Goal: Task Accomplishment & Management: Manage account settings

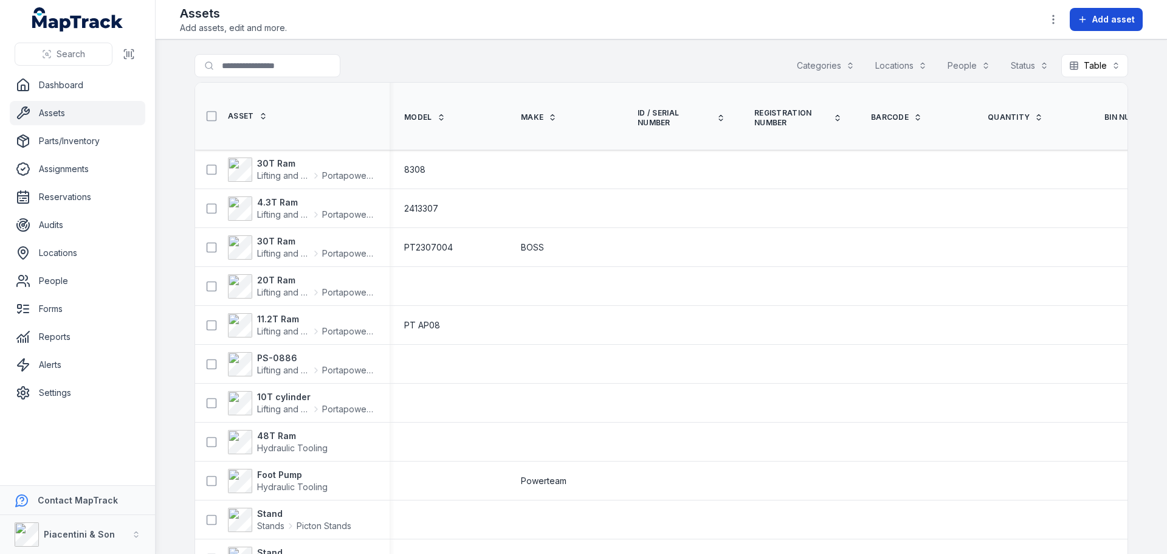
click at [1088, 18] on icon at bounding box center [1083, 20] width 10 height 10
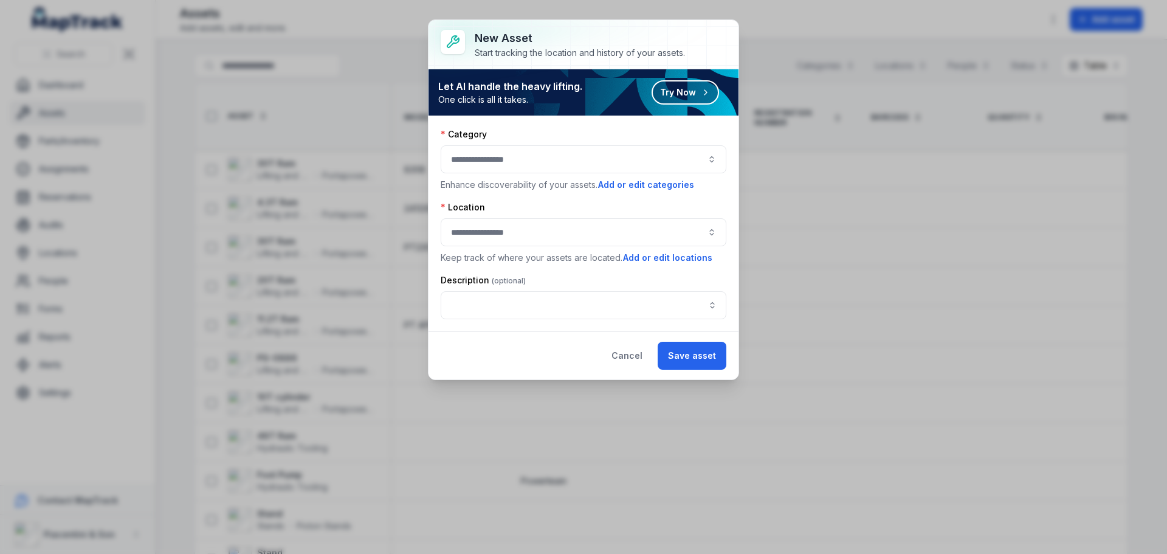
click at [581, 150] on button "button" at bounding box center [584, 159] width 286 height 28
click at [591, 131] on div "Category" at bounding box center [584, 134] width 286 height 12
click at [638, 174] on div "Category Enhance discoverability of your assets. Add or edit categories" at bounding box center [584, 159] width 286 height 63
click at [643, 188] on button "Add or edit categories" at bounding box center [646, 184] width 97 height 13
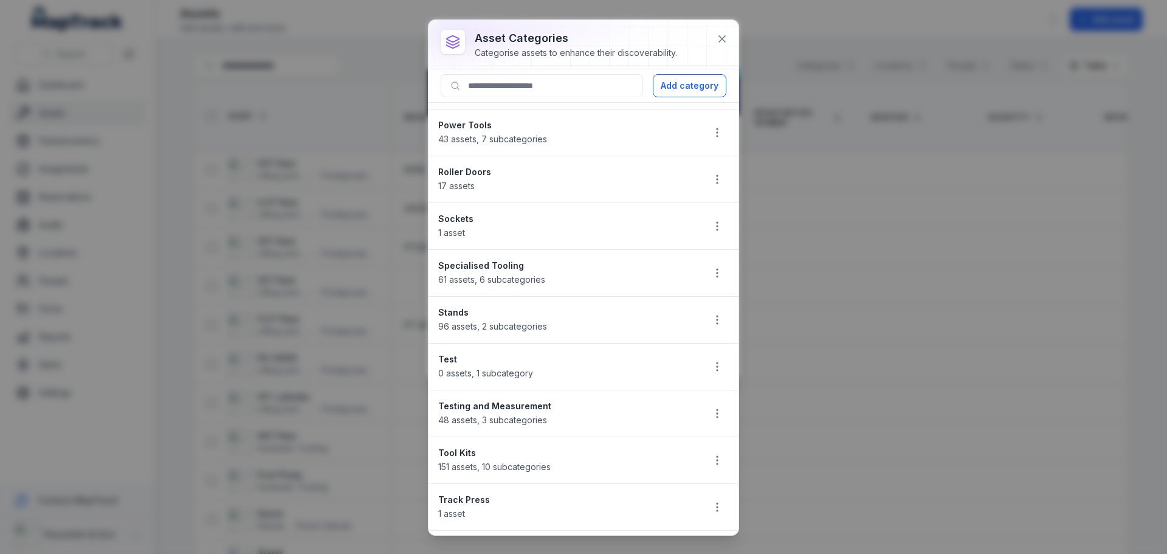
scroll to position [901, 0]
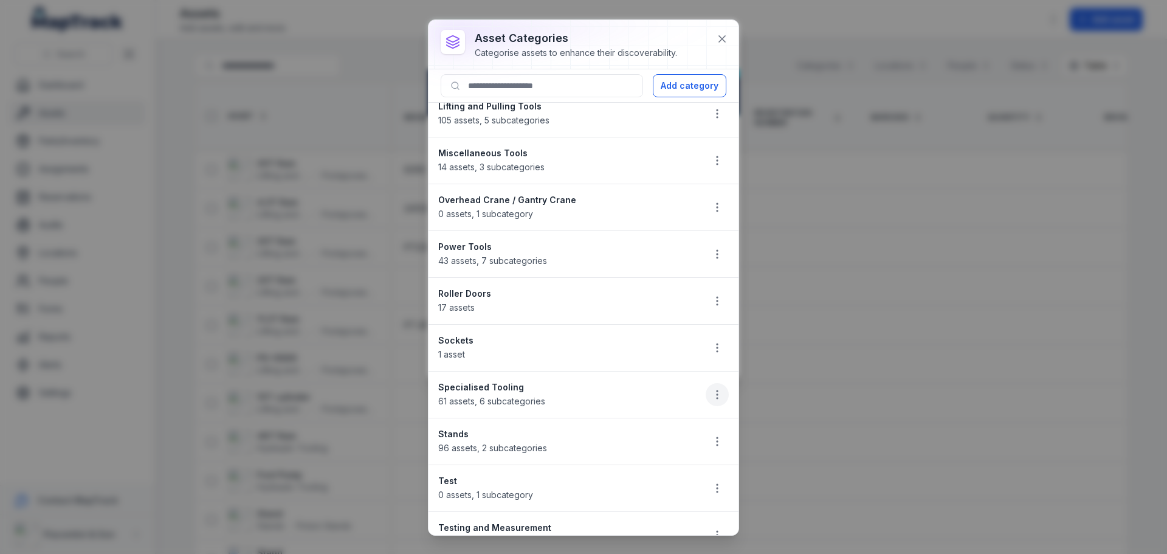
click at [711, 398] on icon "button" at bounding box center [717, 395] width 12 height 12
click at [686, 424] on div "Edit" at bounding box center [647, 427] width 136 height 22
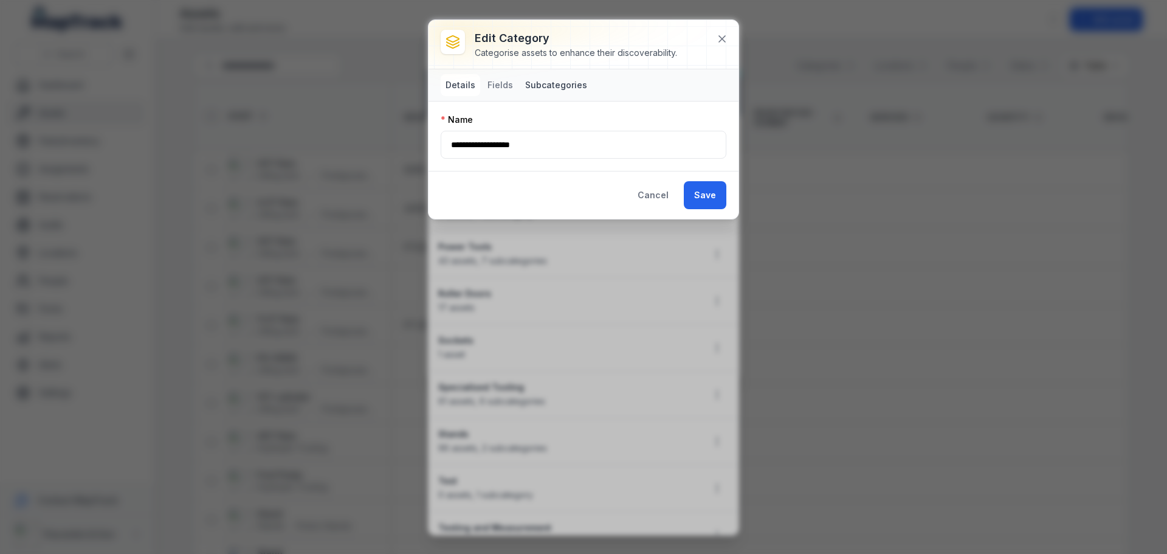
click at [548, 79] on button "Subcategories" at bounding box center [556, 85] width 72 height 22
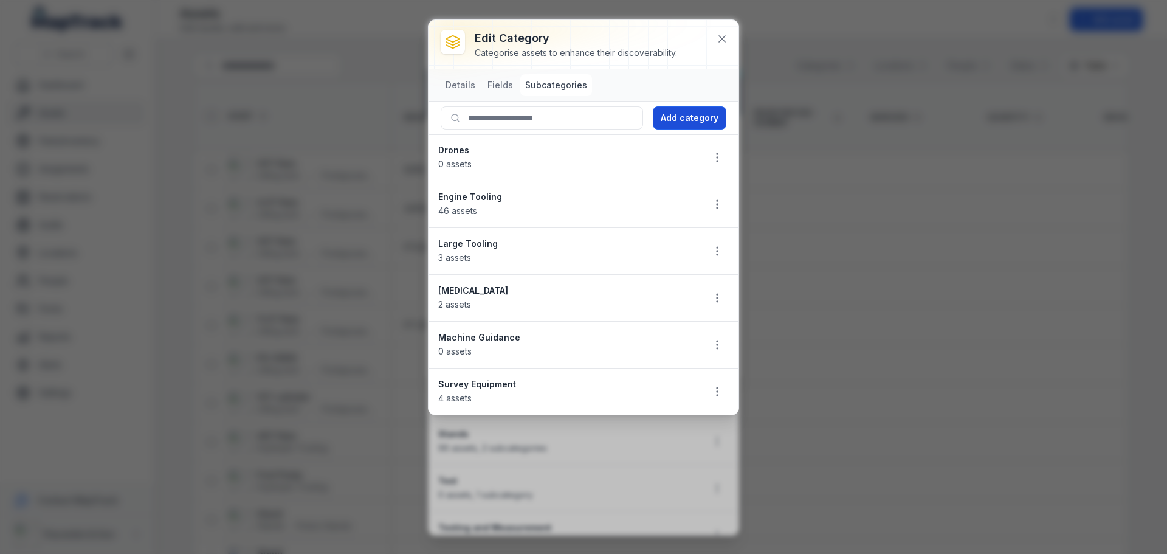
click at [703, 106] on button "Add category" at bounding box center [690, 117] width 74 height 23
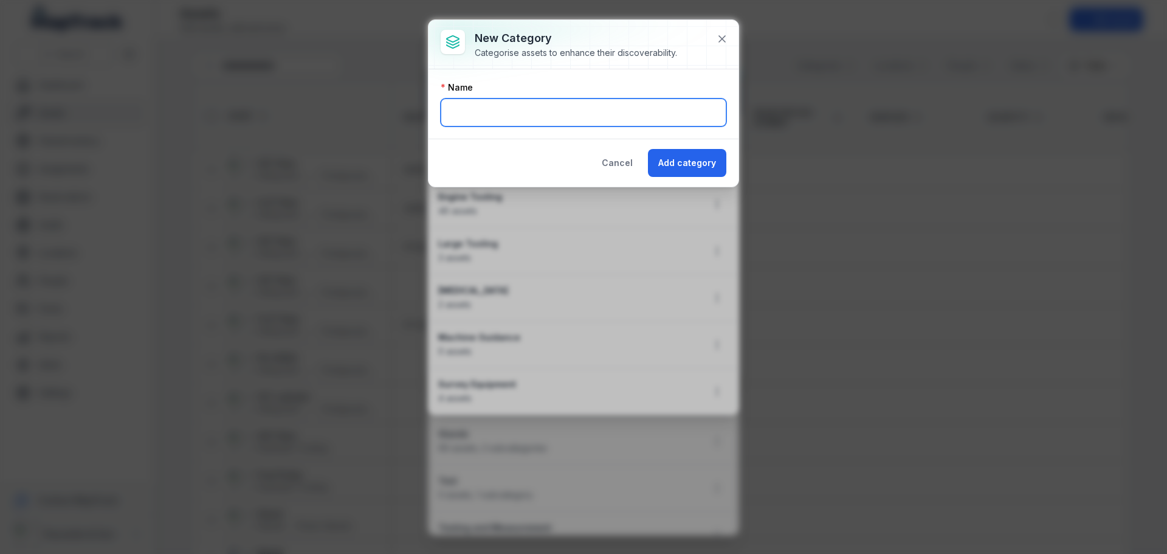
click at [604, 106] on input "text" at bounding box center [584, 112] width 286 height 28
type input "*"
type input "***"
click at [648, 149] on button "Add category" at bounding box center [687, 163] width 78 height 28
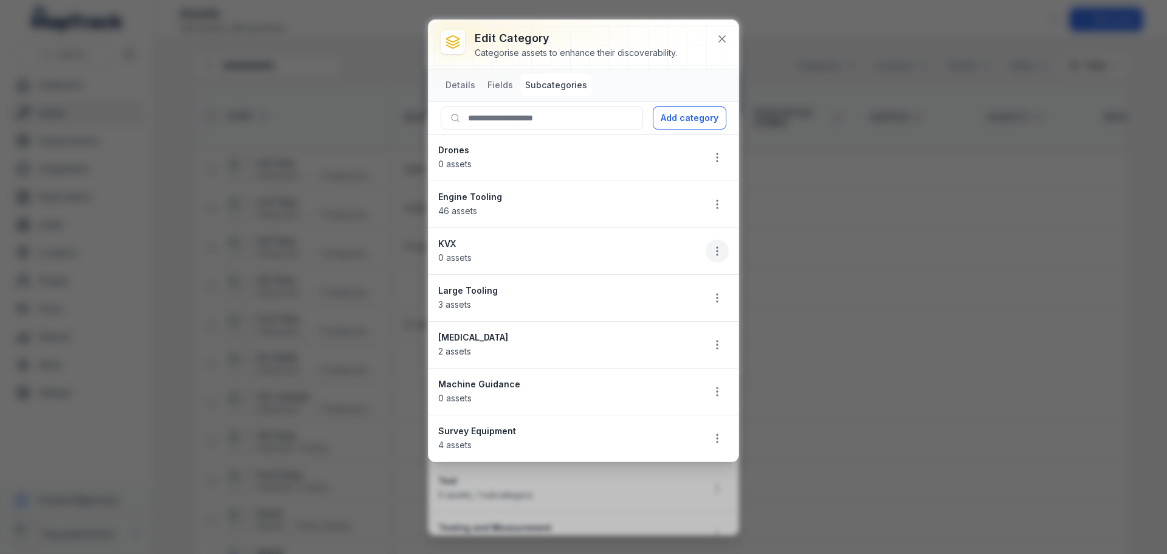
click at [714, 245] on icon "button" at bounding box center [717, 251] width 12 height 12
click at [702, 278] on div "Edit" at bounding box center [656, 283] width 136 height 22
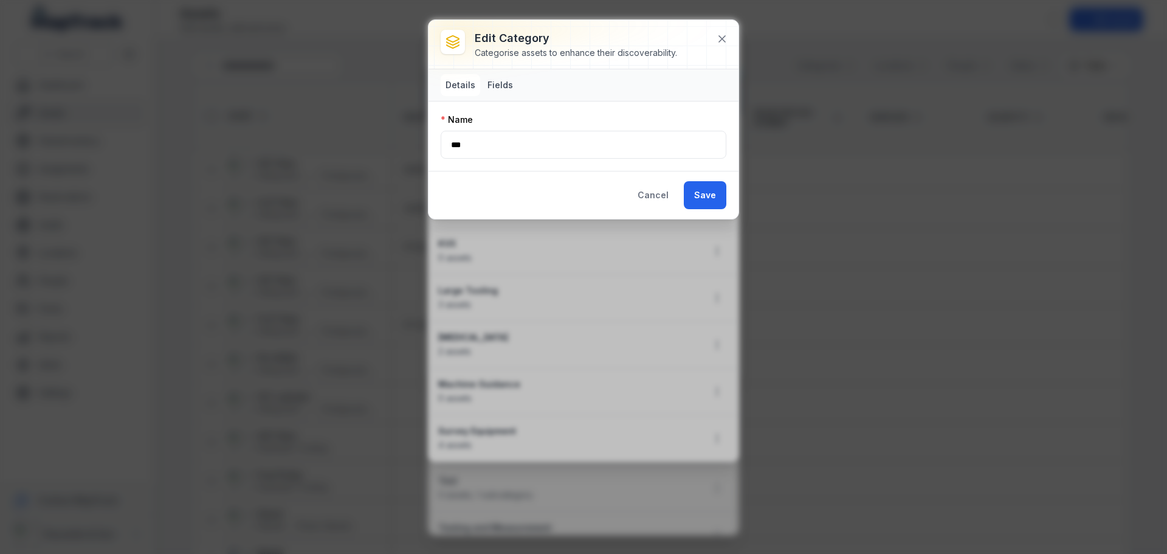
click at [483, 88] on button "Fields" at bounding box center [500, 85] width 35 height 22
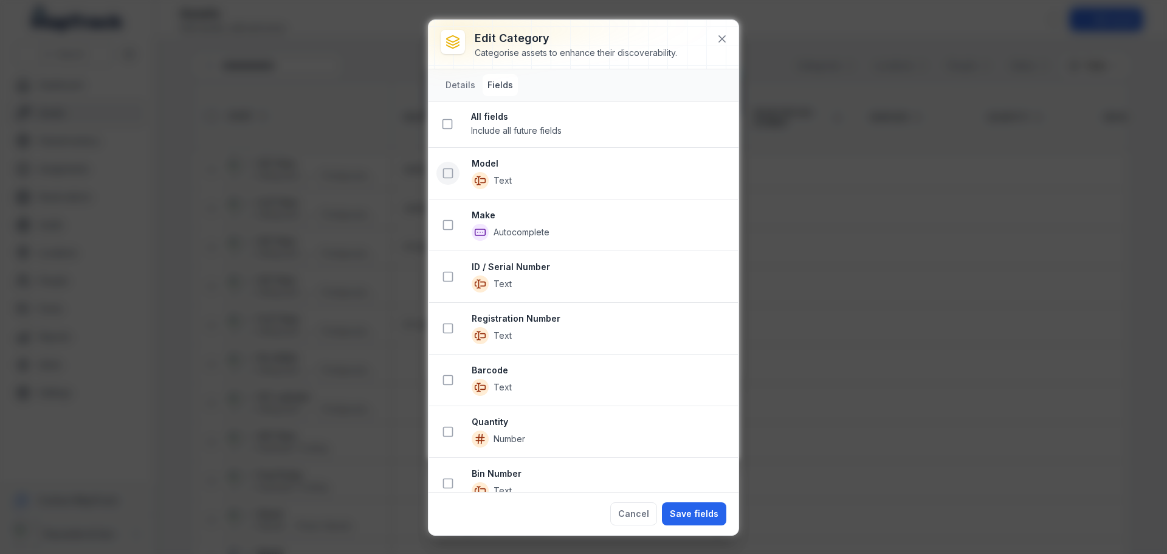
click at [452, 164] on button at bounding box center [448, 173] width 23 height 23
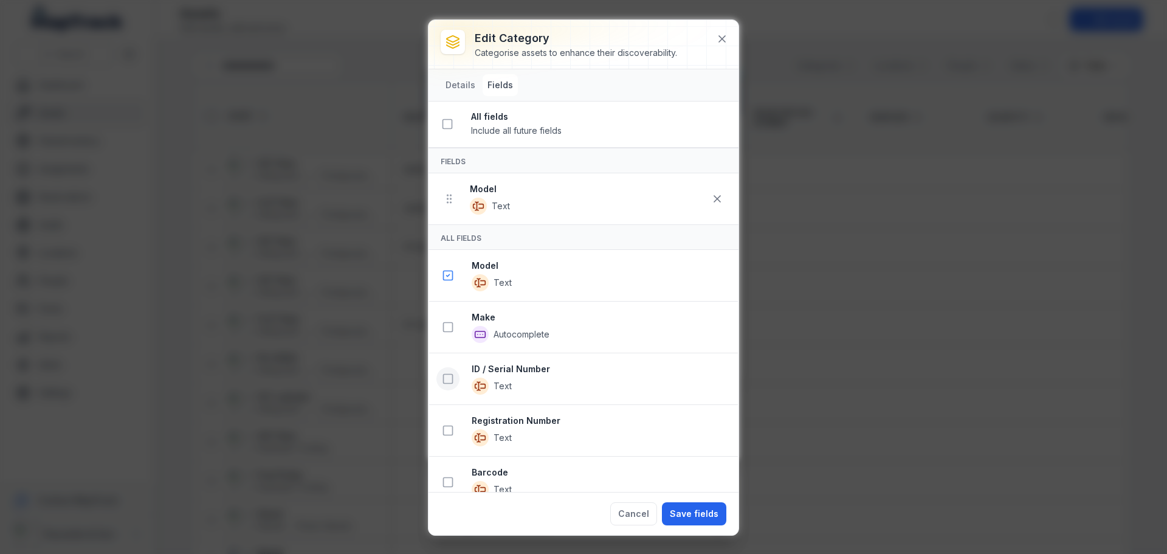
click at [449, 379] on icon at bounding box center [448, 379] width 12 height 12
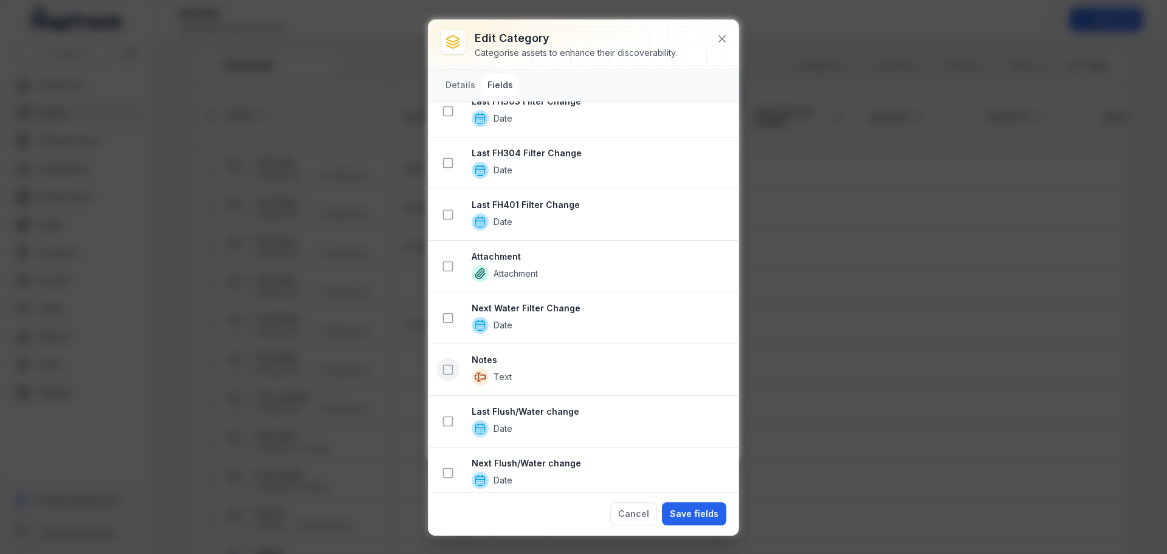
click at [449, 373] on icon at bounding box center [448, 370] width 12 height 12
click at [702, 516] on button "Save fields" at bounding box center [694, 513] width 64 height 23
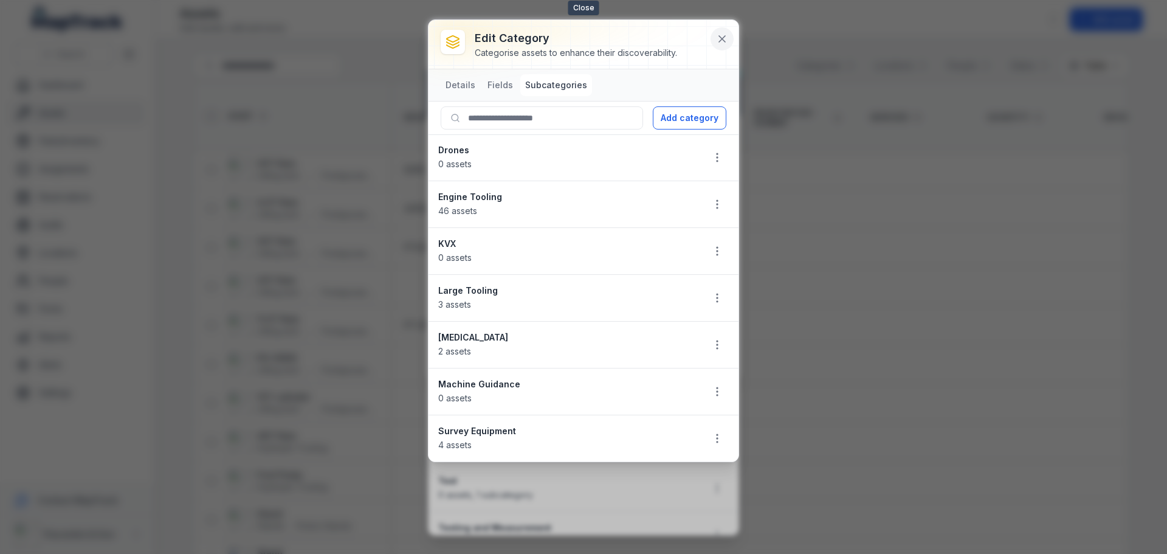
click at [725, 35] on icon at bounding box center [722, 39] width 12 height 12
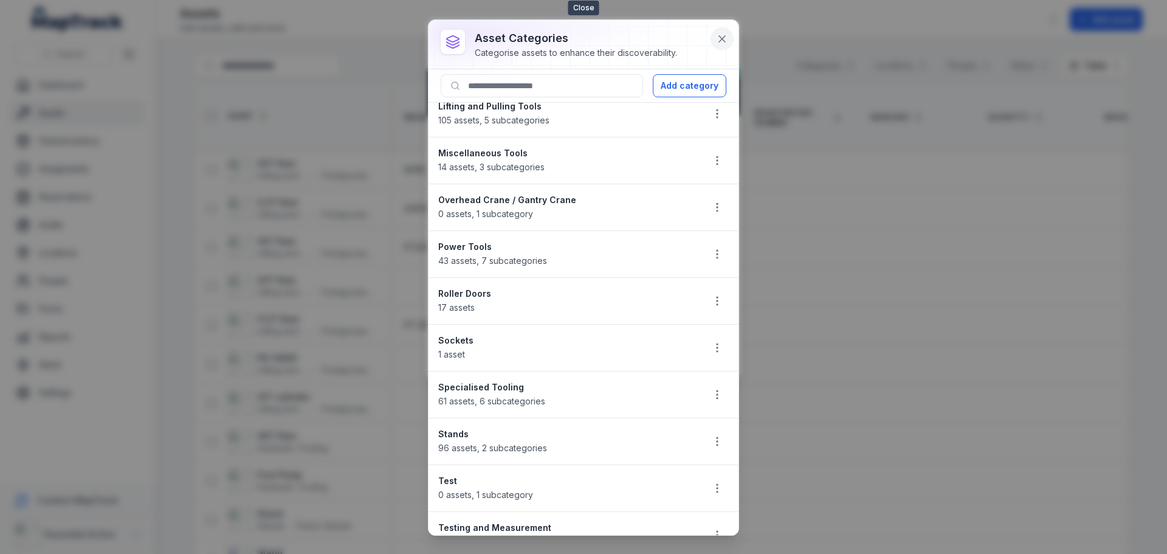
click at [725, 36] on icon at bounding box center [722, 39] width 6 height 6
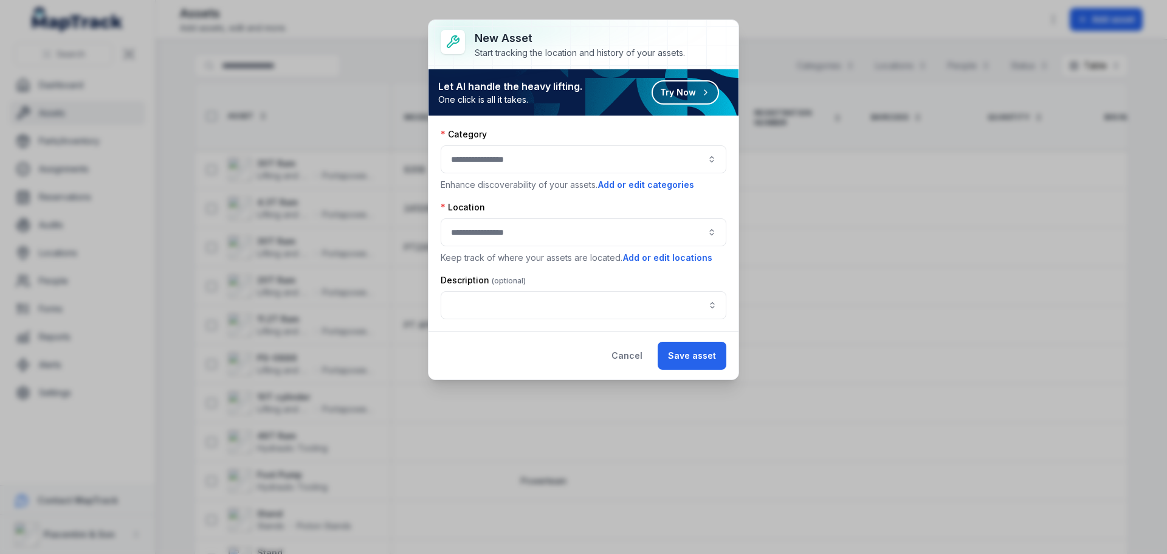
click at [538, 166] on button "button" at bounding box center [584, 159] width 286 height 28
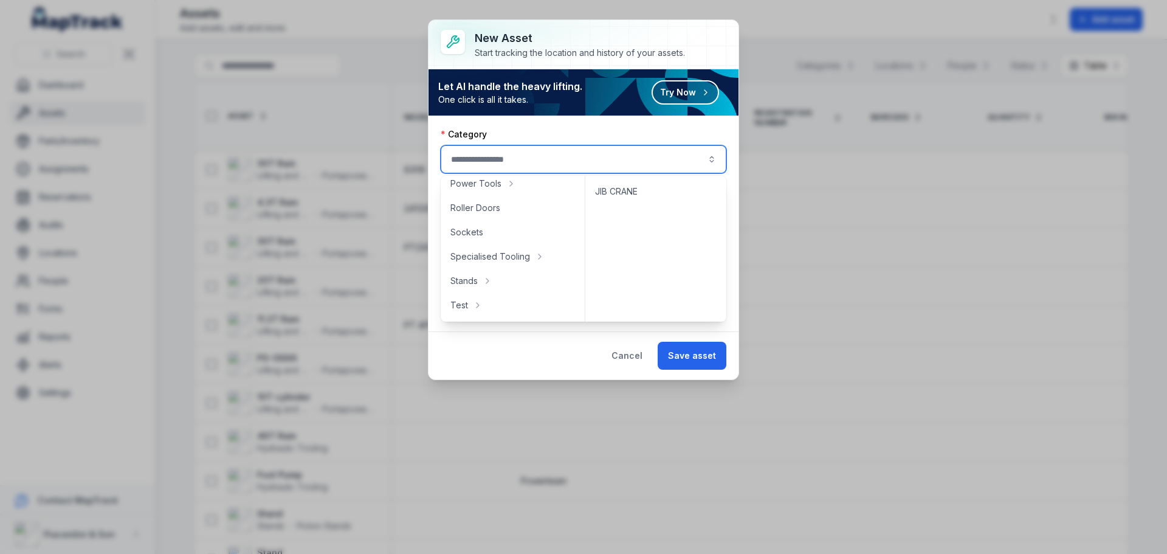
scroll to position [608, 0]
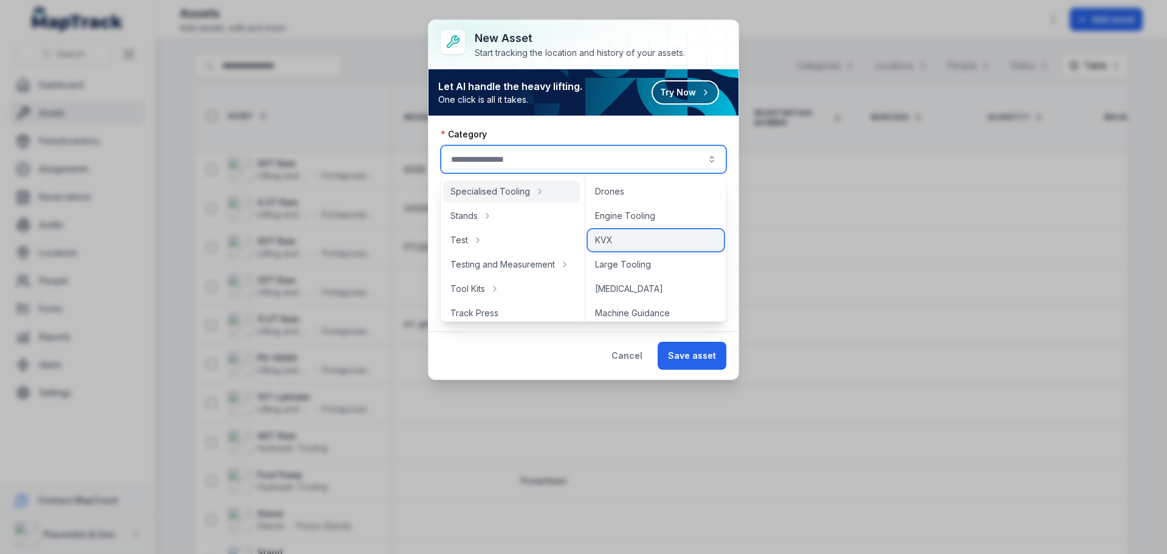
click at [624, 241] on div "KVX" at bounding box center [656, 240] width 136 height 22
type input "***"
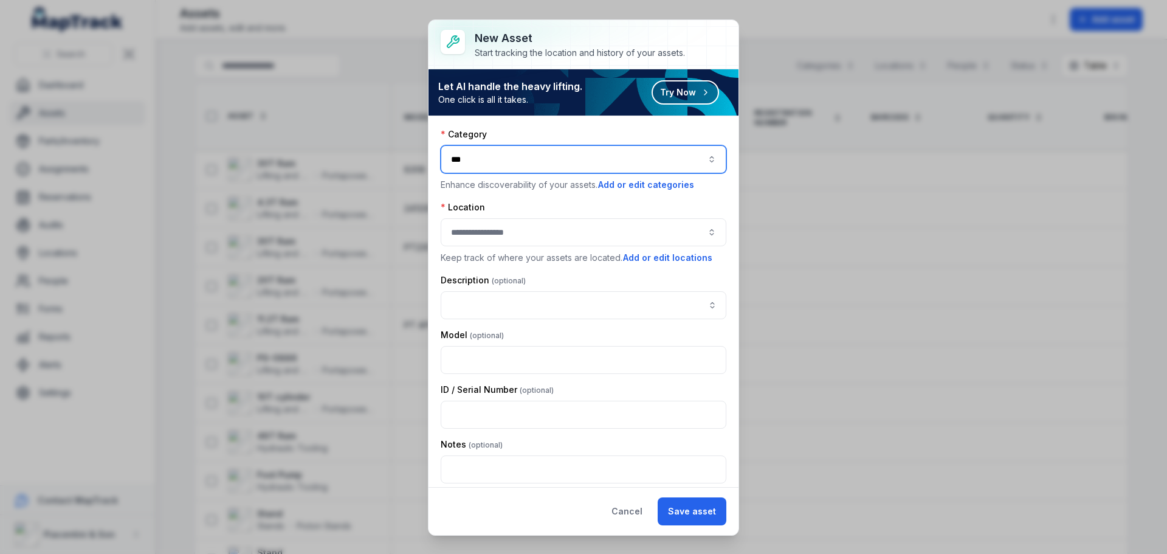
click at [563, 231] on button "button" at bounding box center [584, 232] width 286 height 28
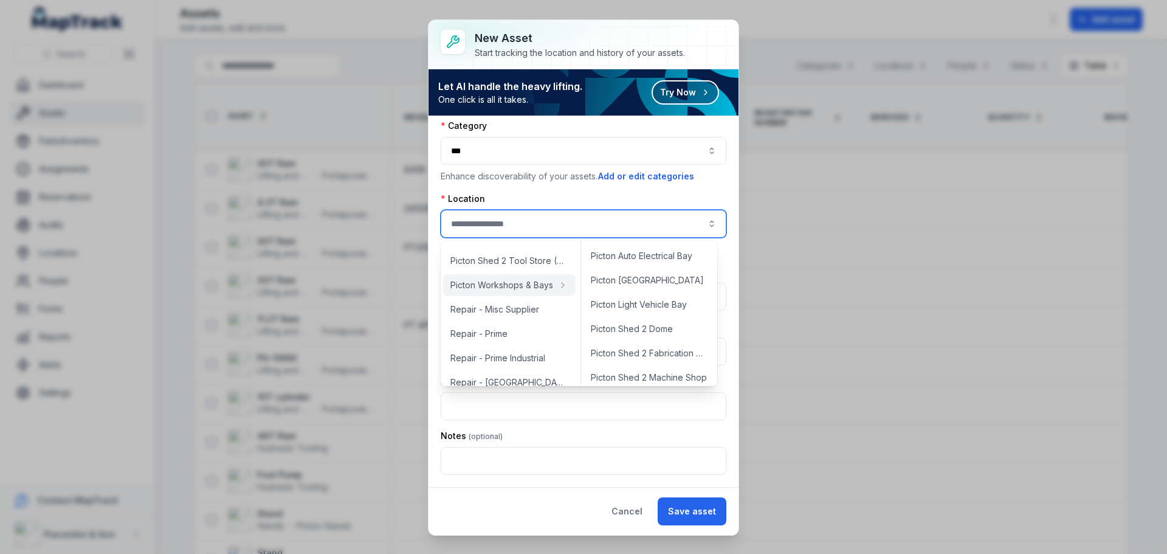
scroll to position [486, 0]
click at [660, 330] on span "Picton Workshop 1" at bounding box center [628, 329] width 74 height 12
type input "**********"
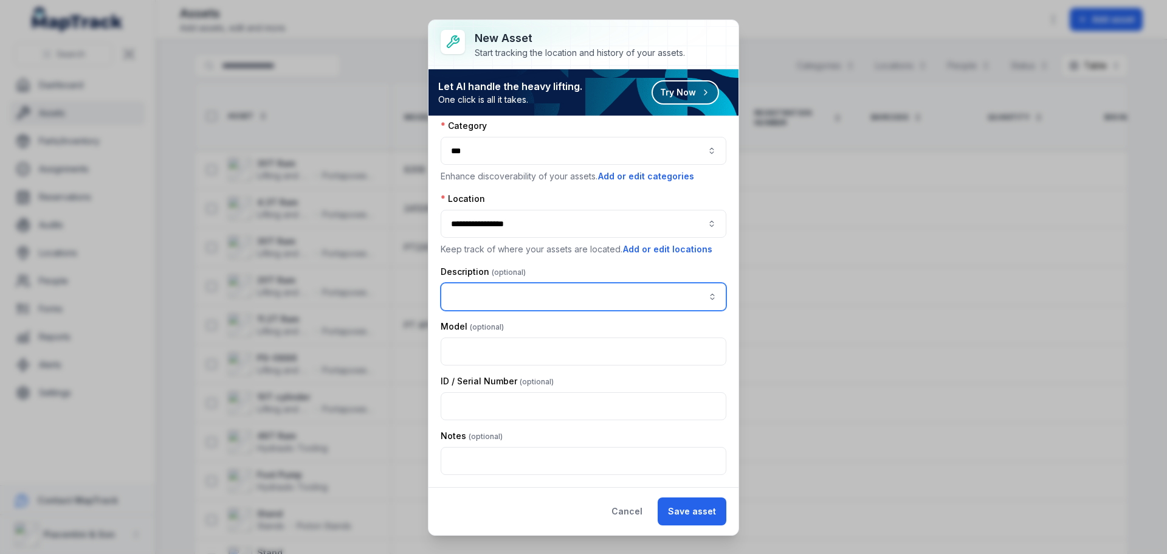
click at [597, 296] on input "asset-add:description-label" at bounding box center [584, 297] width 286 height 28
type input "*"
type input "***"
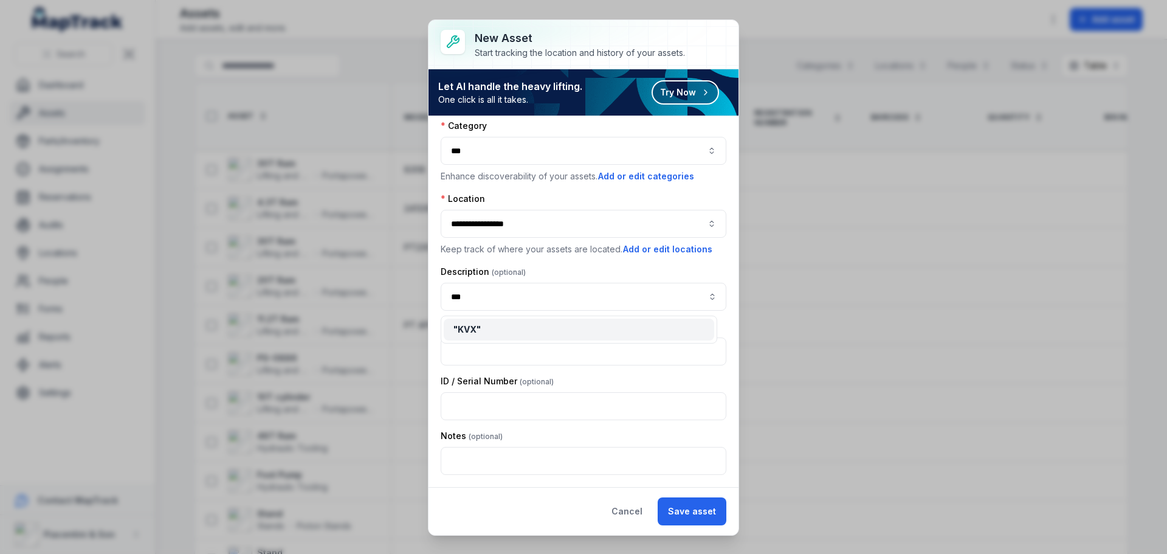
click at [551, 389] on div "**********" at bounding box center [584, 297] width 286 height 355
click at [555, 345] on input "text" at bounding box center [584, 351] width 286 height 28
click at [472, 385] on label "ID / Serial Number" at bounding box center [497, 381] width 113 height 12
click at [693, 508] on button "Save asset" at bounding box center [692, 511] width 69 height 28
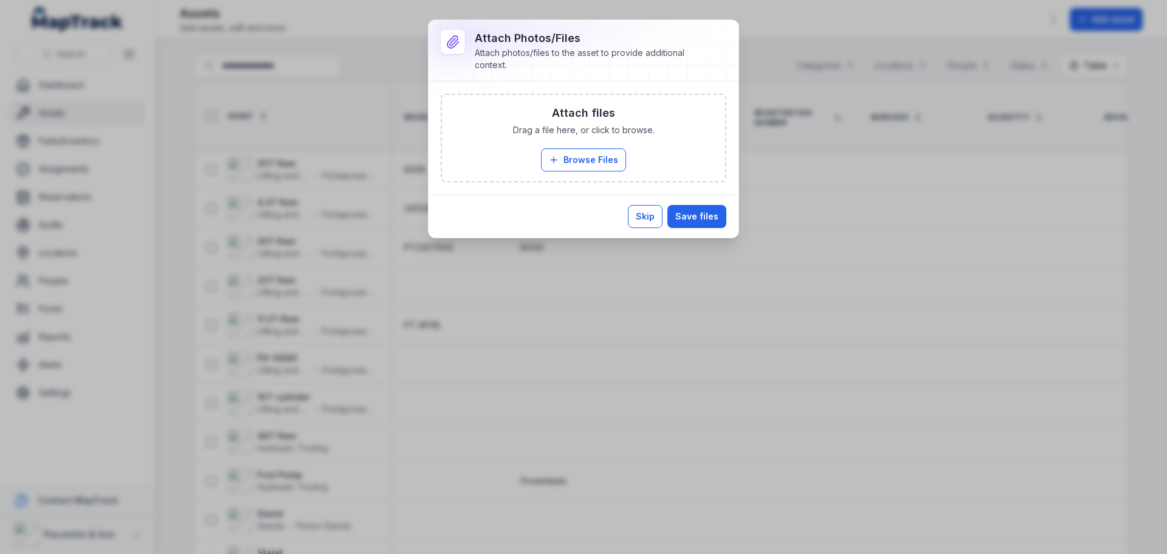
click at [643, 213] on button "Skip" at bounding box center [645, 216] width 35 height 23
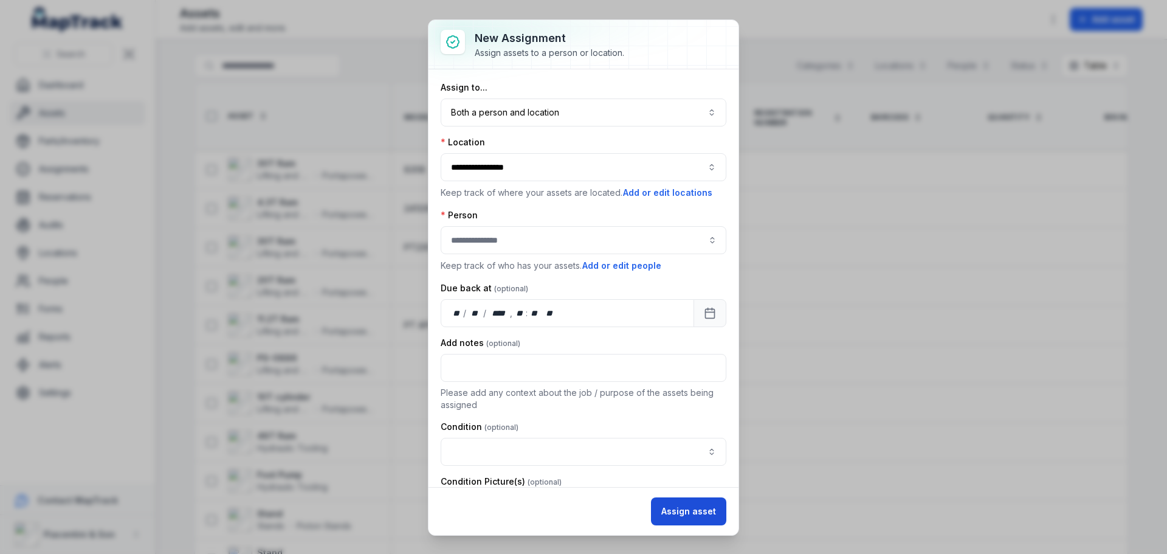
click at [671, 509] on button "Assign asset" at bounding box center [688, 511] width 75 height 28
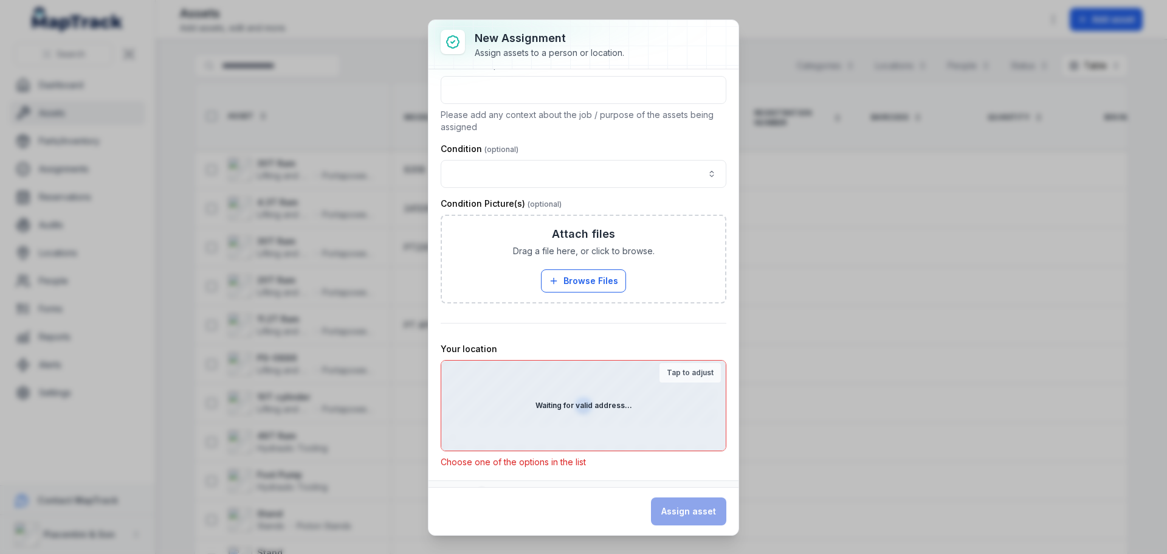
scroll to position [296, 0]
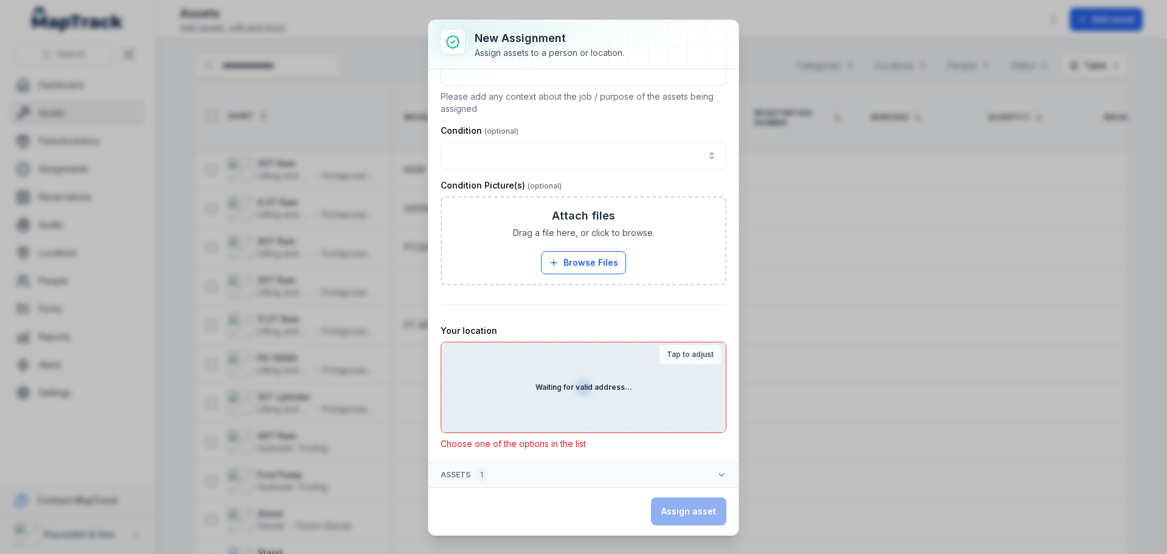
click at [595, 384] on strong "Waiting for valid address..." at bounding box center [584, 387] width 97 height 10
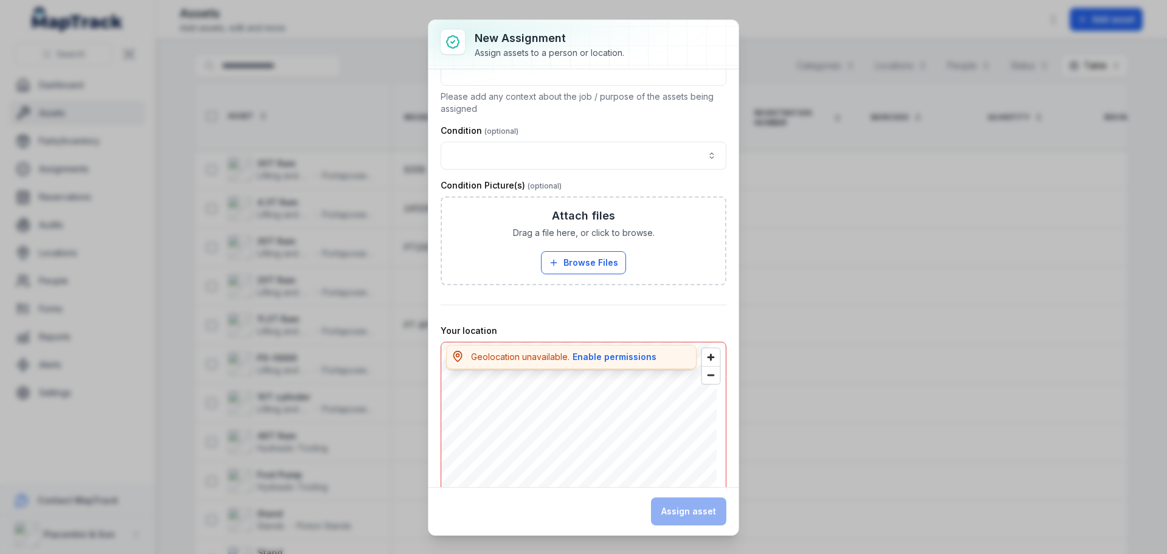
scroll to position [492, 0]
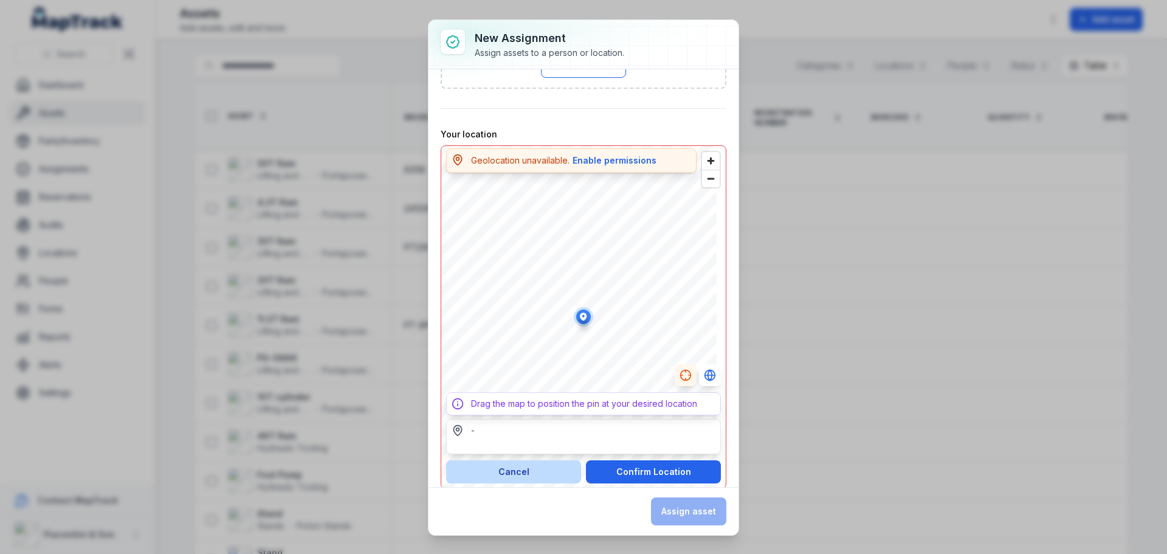
click at [553, 472] on button "Cancel" at bounding box center [513, 471] width 135 height 23
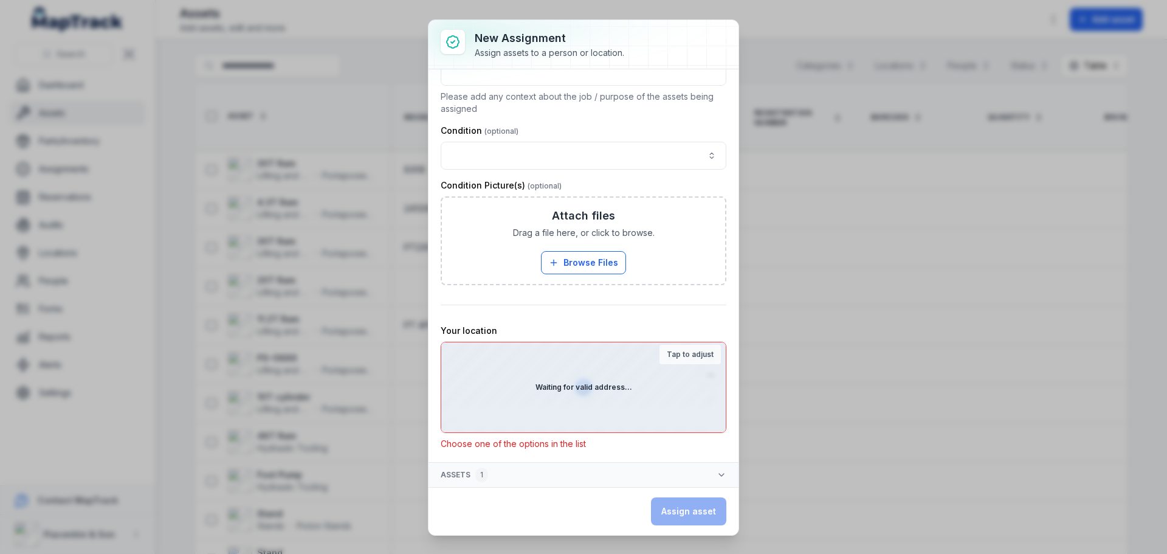
scroll to position [296, 0]
click at [667, 354] on strong "Tap to adjust" at bounding box center [690, 355] width 47 height 10
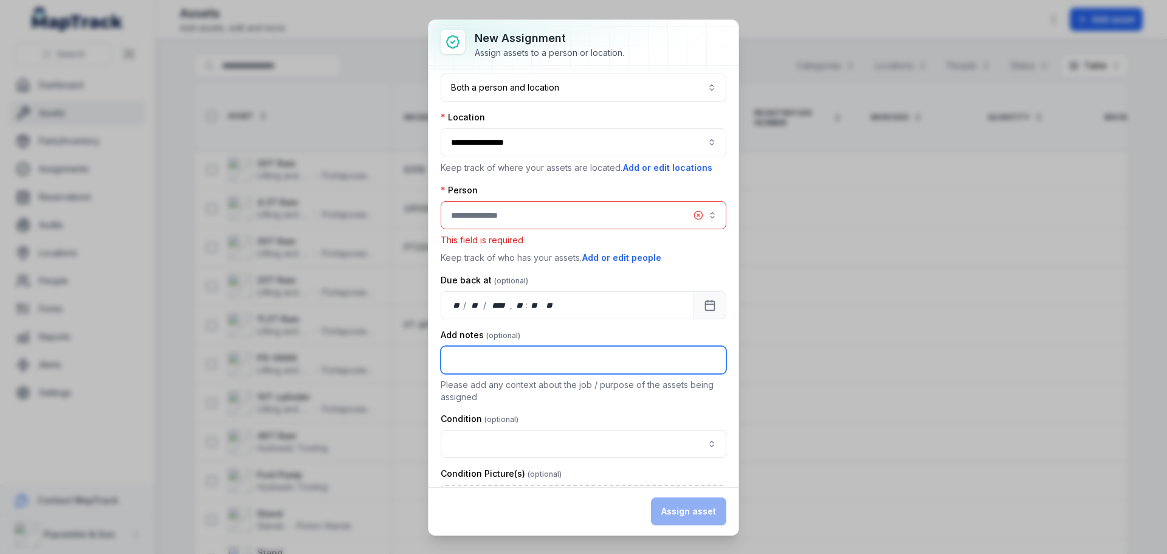
scroll to position [0, 0]
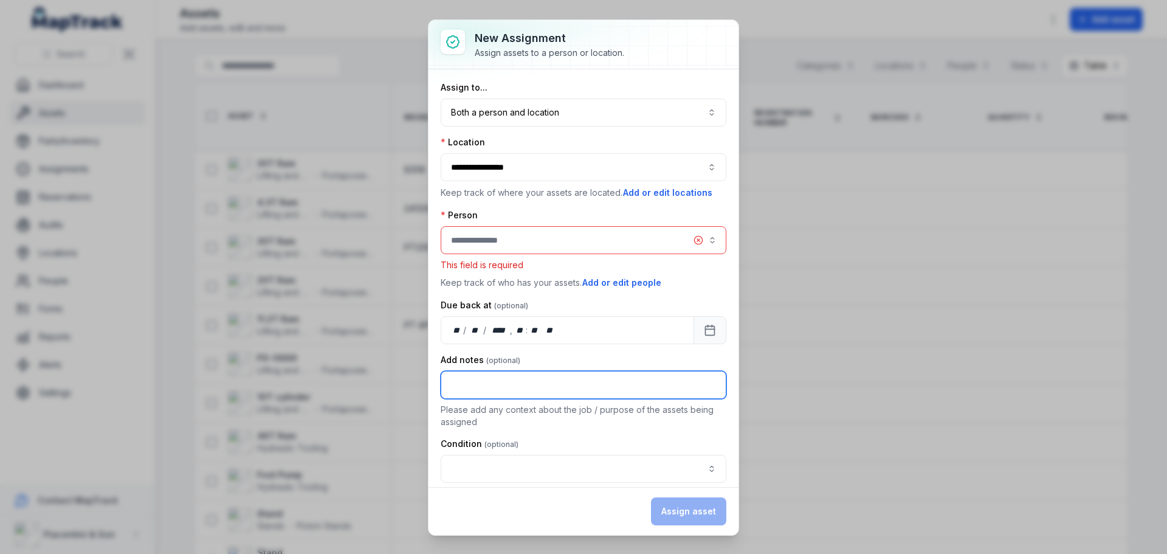
drag, startPoint x: 597, startPoint y: 271, endPoint x: 573, endPoint y: 257, distance: 28.1
click at [573, 257] on div "**********" at bounding box center [584, 539] width 286 height 917
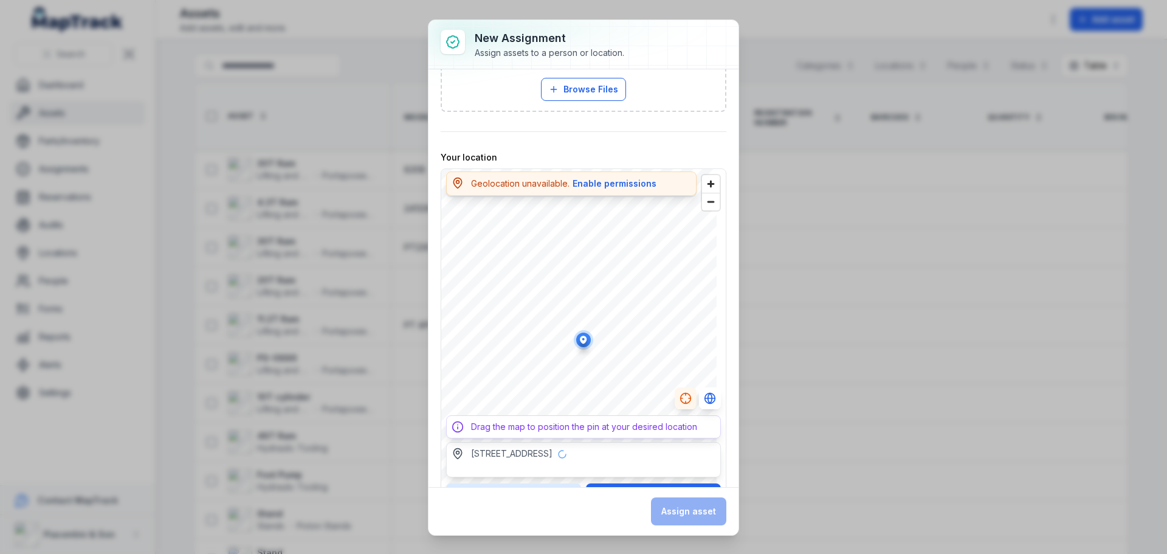
type input "**********"
click at [685, 511] on div "Assign asset" at bounding box center [688, 511] width 75 height 28
click at [621, 188] on button "Enable permissions" at bounding box center [614, 183] width 85 height 13
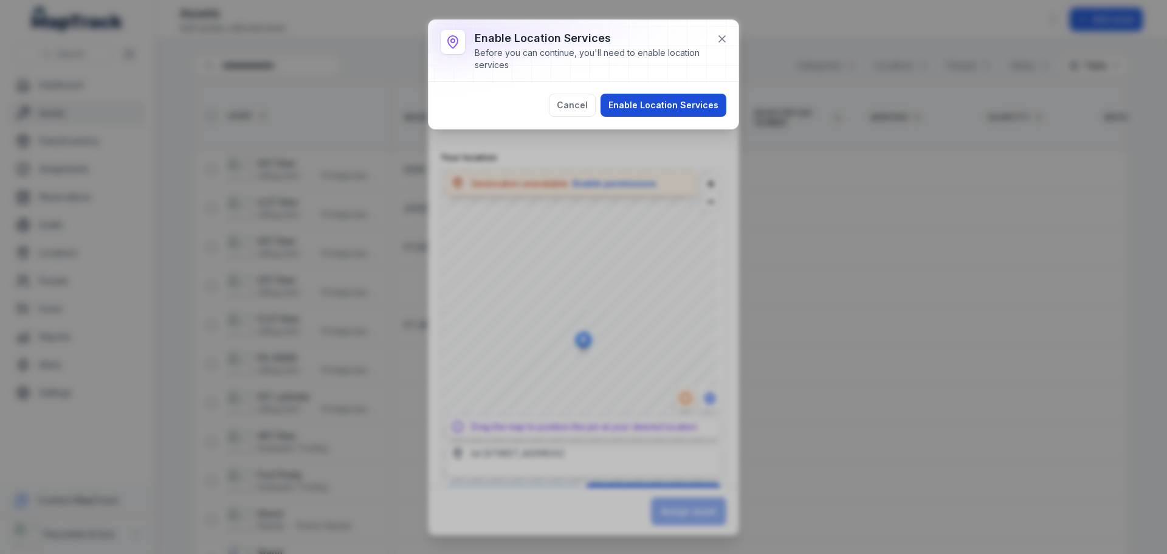
click at [698, 99] on button "Enable Location Services" at bounding box center [664, 105] width 126 height 23
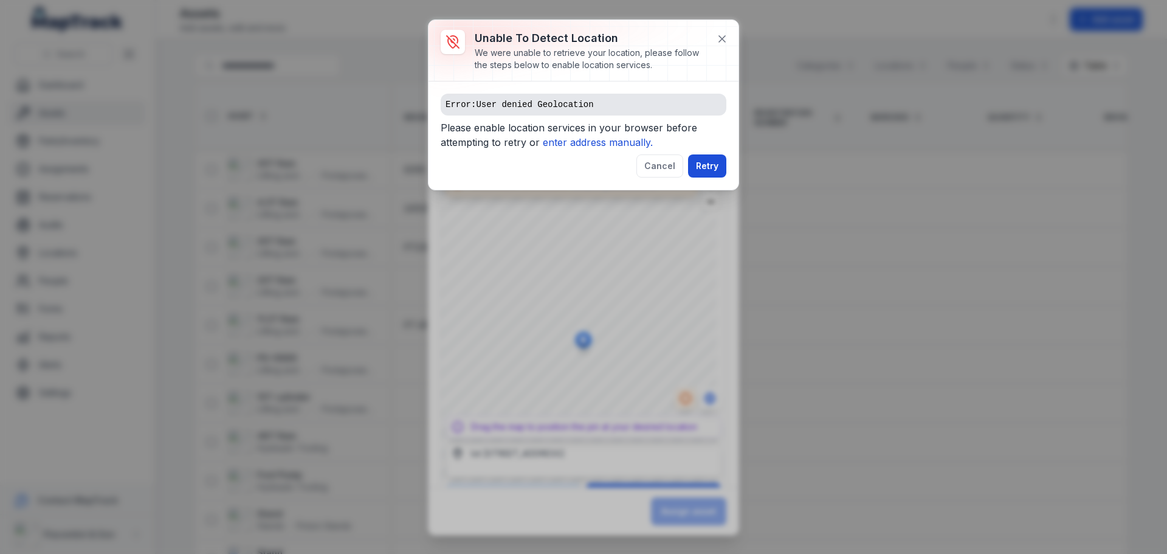
click at [702, 171] on button "Retry" at bounding box center [707, 165] width 38 height 23
click at [658, 170] on button "Cancel" at bounding box center [660, 165] width 47 height 23
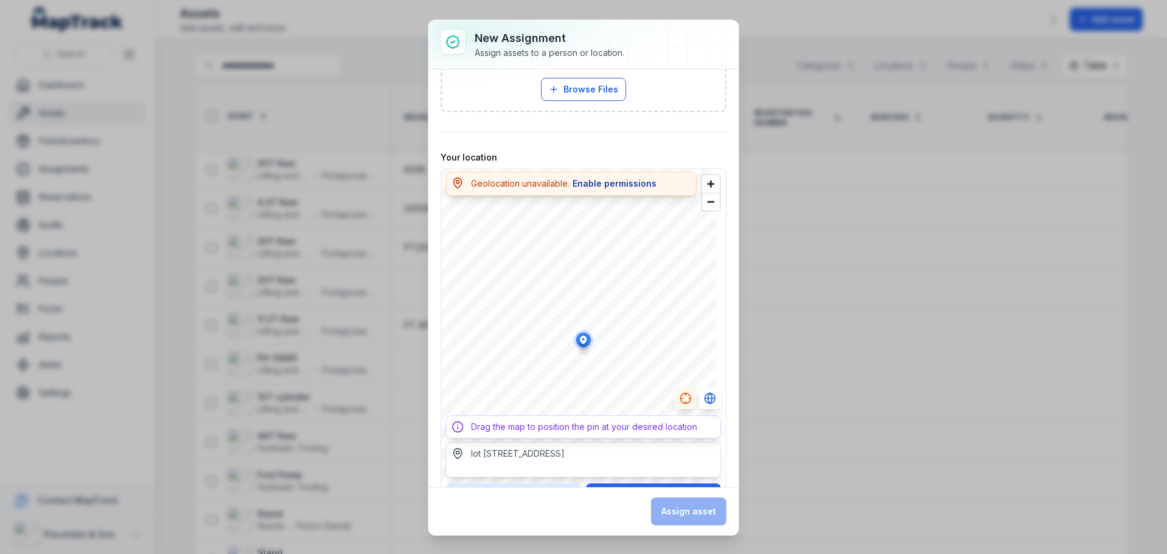
click at [637, 180] on button "Enable permissions" at bounding box center [614, 183] width 85 height 13
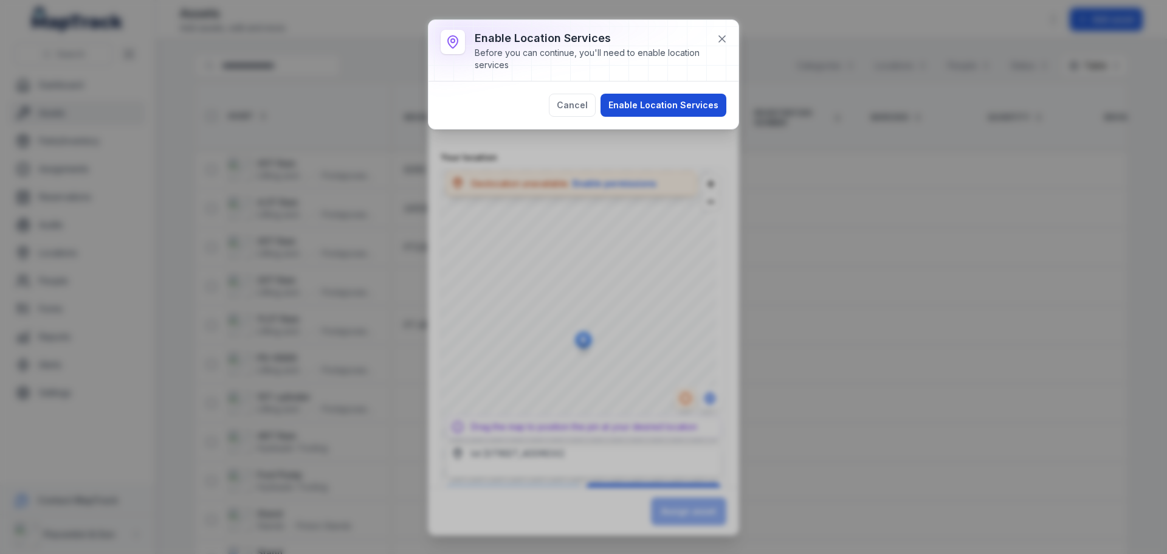
click at [623, 101] on button "Enable Location Services" at bounding box center [664, 105] width 126 height 23
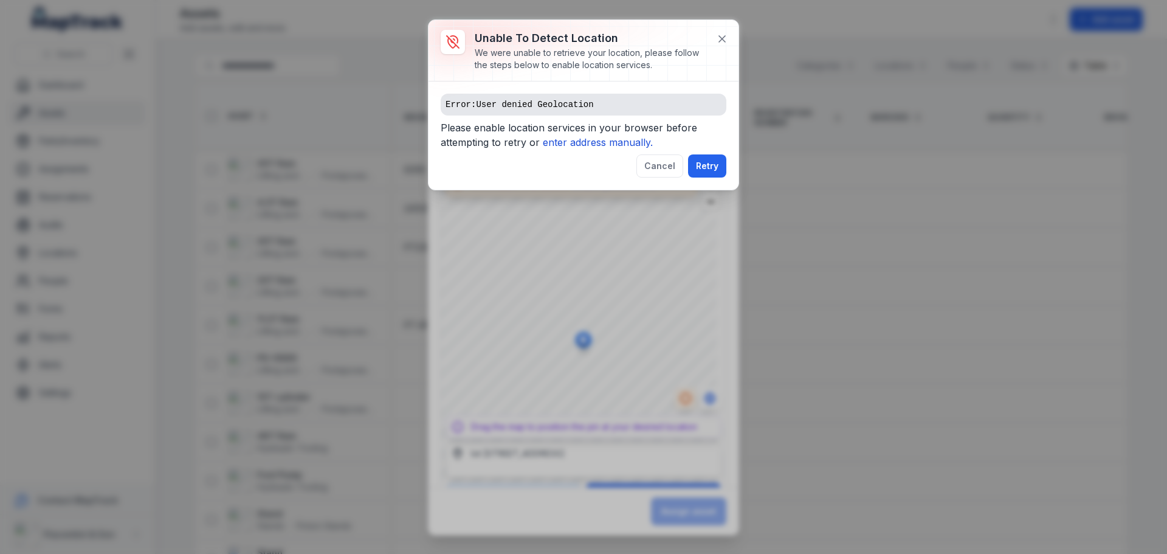
click at [587, 98] on pre "Error: User denied Geolocation" at bounding box center [584, 105] width 286 height 22
click at [580, 129] on span "Please enable location services in your browser before attempting to retry or e…" at bounding box center [584, 137] width 286 height 34
click at [582, 140] on icon "enter address manually." at bounding box center [598, 142] width 110 height 12
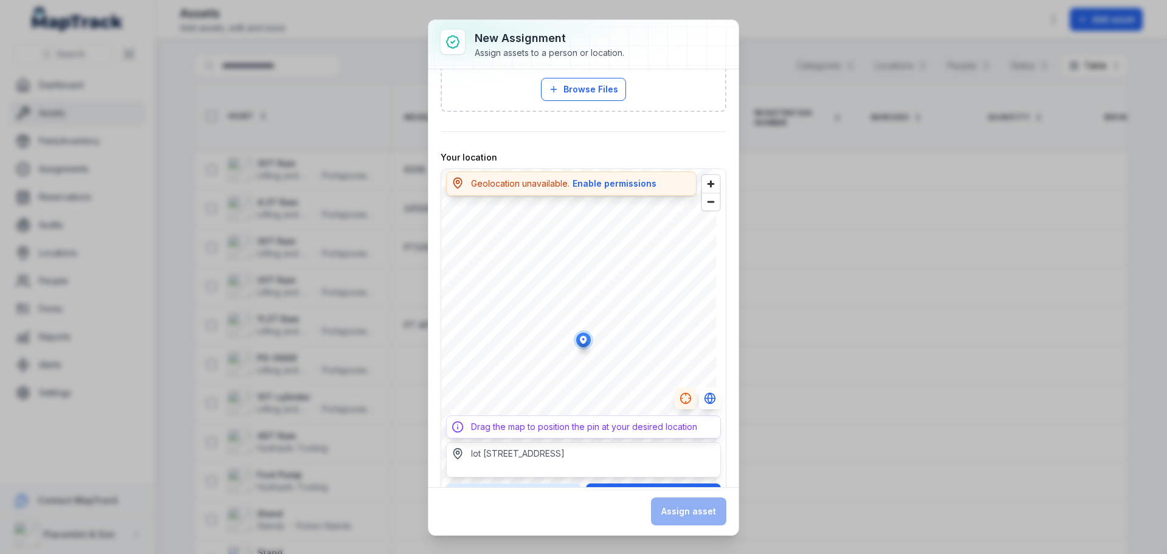
click at [573, 429] on div "Drag the map to position the pin at your desired location" at bounding box center [584, 427] width 226 height 12
click at [705, 398] on icon "Switch to Satellite View" at bounding box center [710, 398] width 10 height 0
click at [709, 398] on icon "Switch to Map View" at bounding box center [709, 398] width 0 height 8
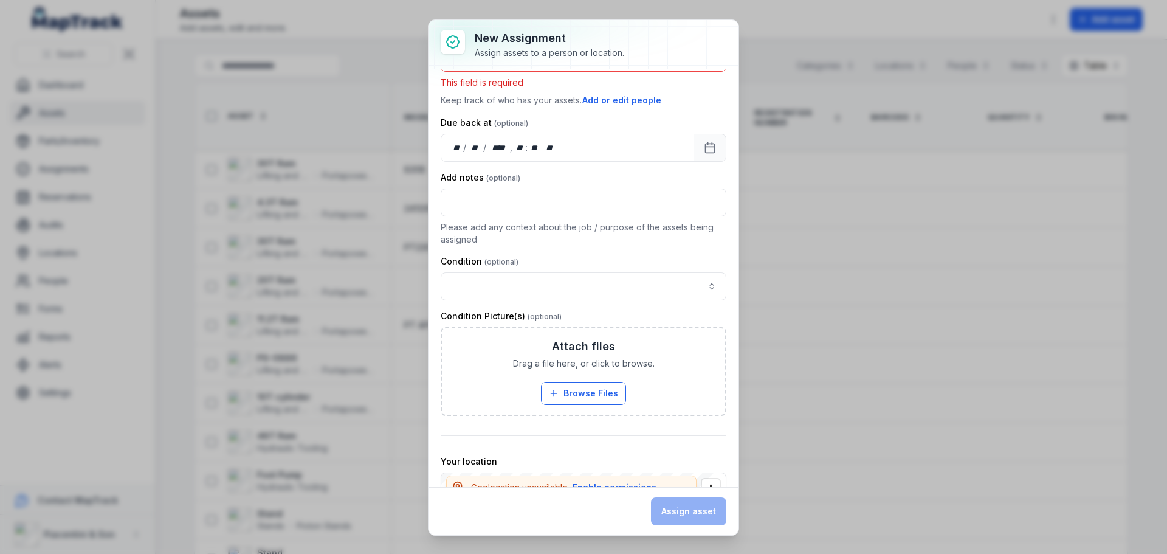
scroll to position [0, 0]
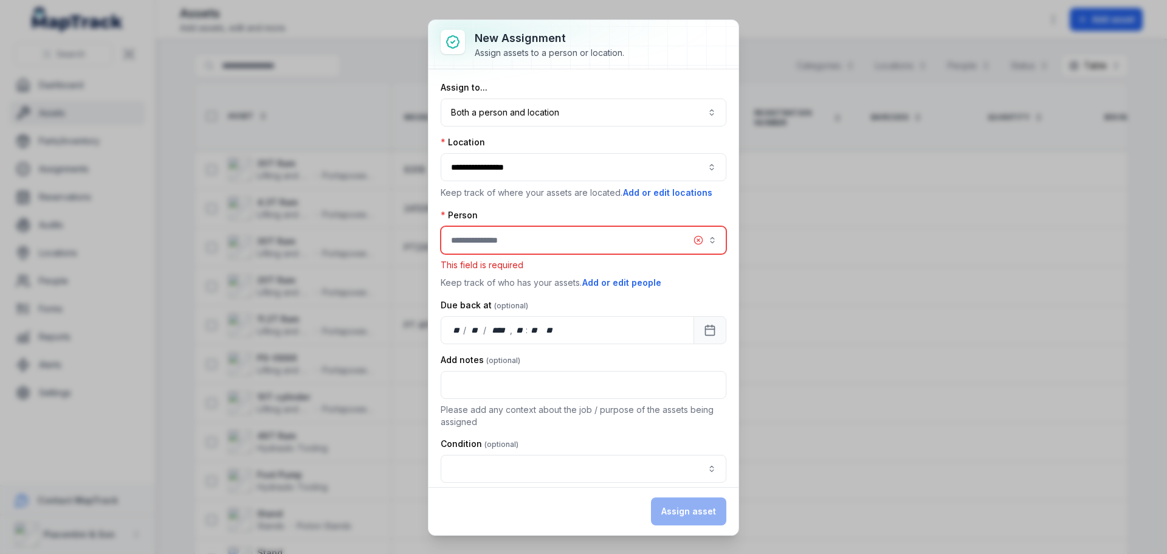
click at [573, 242] on input "assignment-add:person-label" at bounding box center [584, 240] width 286 height 28
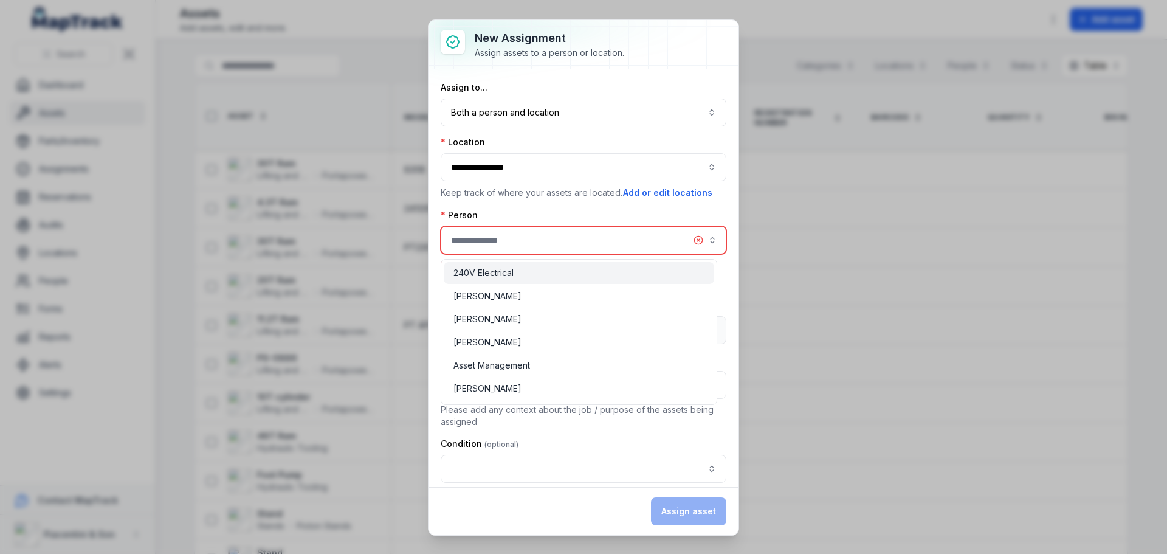
click at [573, 242] on input "assignment-add:person-label" at bounding box center [584, 240] width 286 height 28
click at [555, 116] on div "**********" at bounding box center [584, 539] width 286 height 917
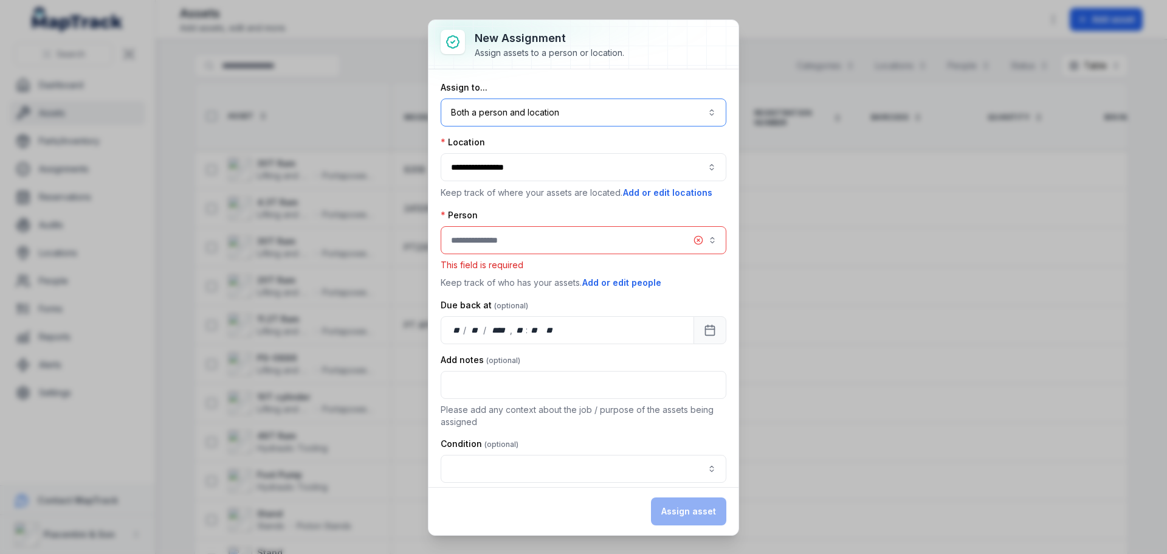
click at [554, 116] on button "Both a person and location ****" at bounding box center [584, 112] width 286 height 28
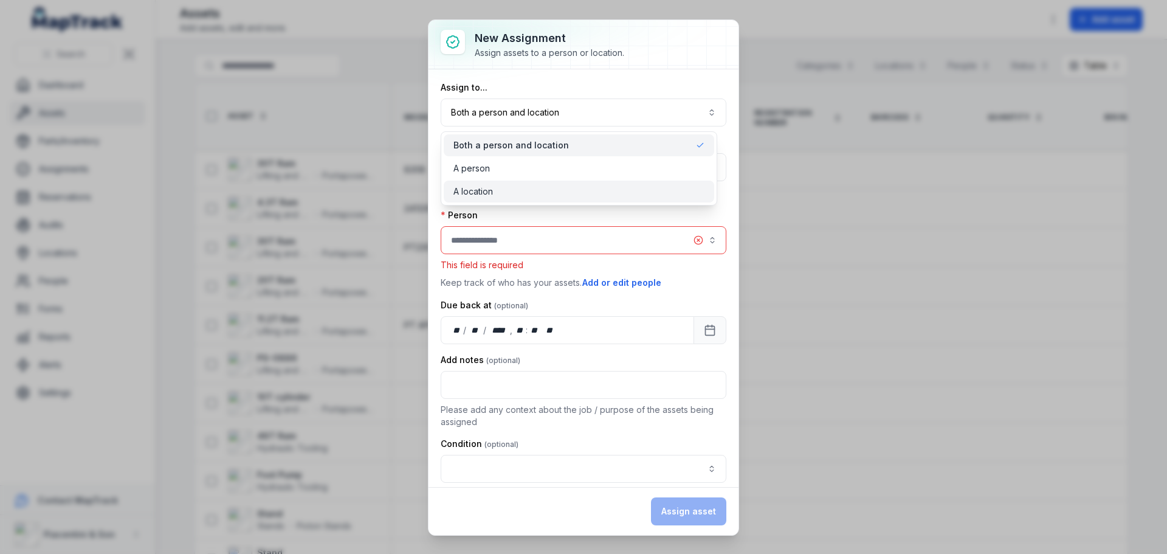
click at [503, 184] on div "A location" at bounding box center [579, 192] width 271 height 22
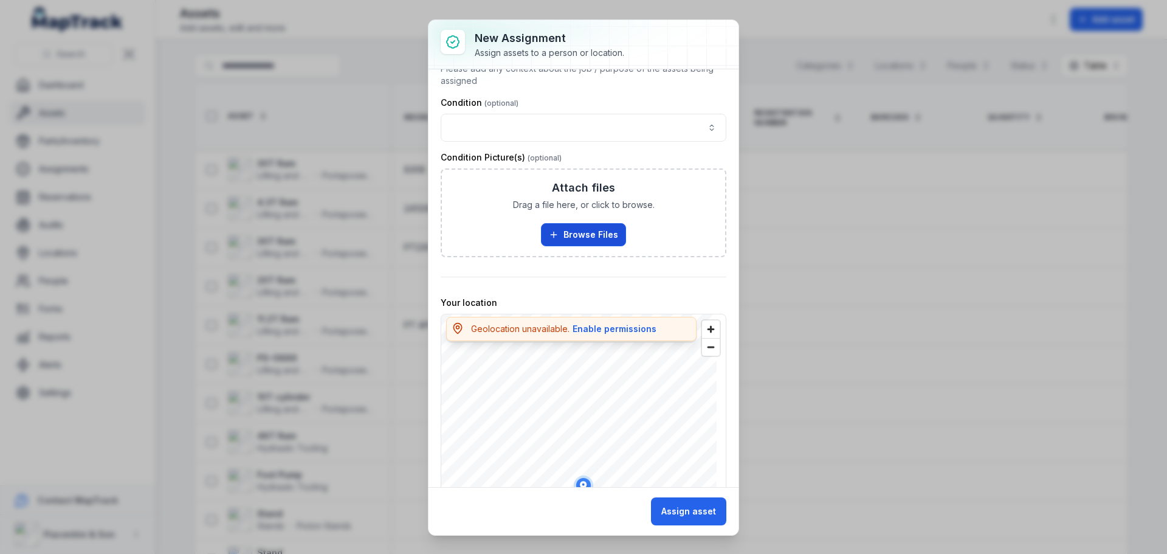
scroll to position [426, 0]
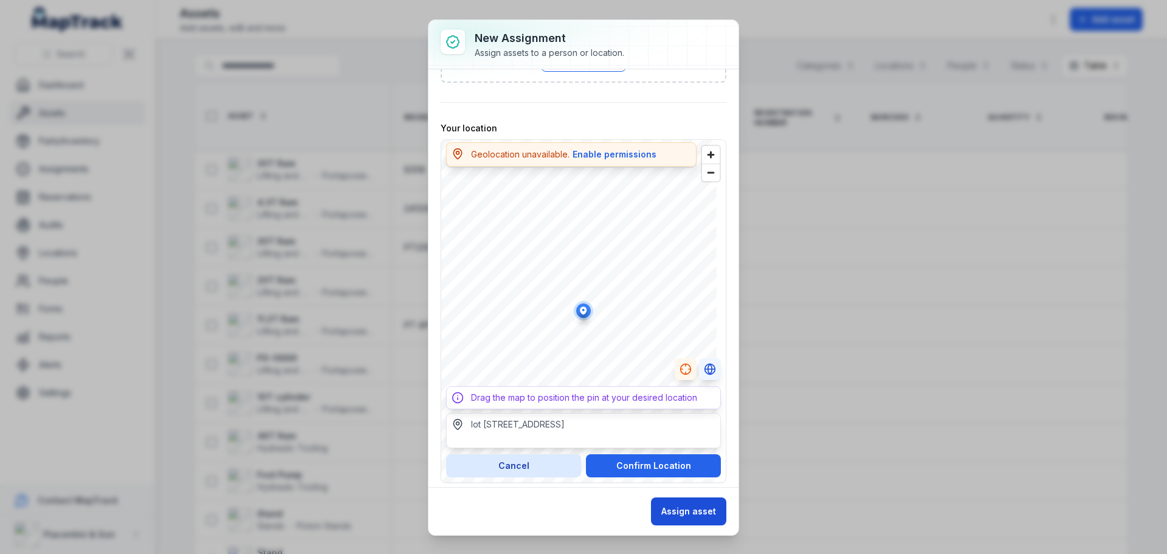
click at [698, 515] on button "Assign asset" at bounding box center [688, 511] width 75 height 28
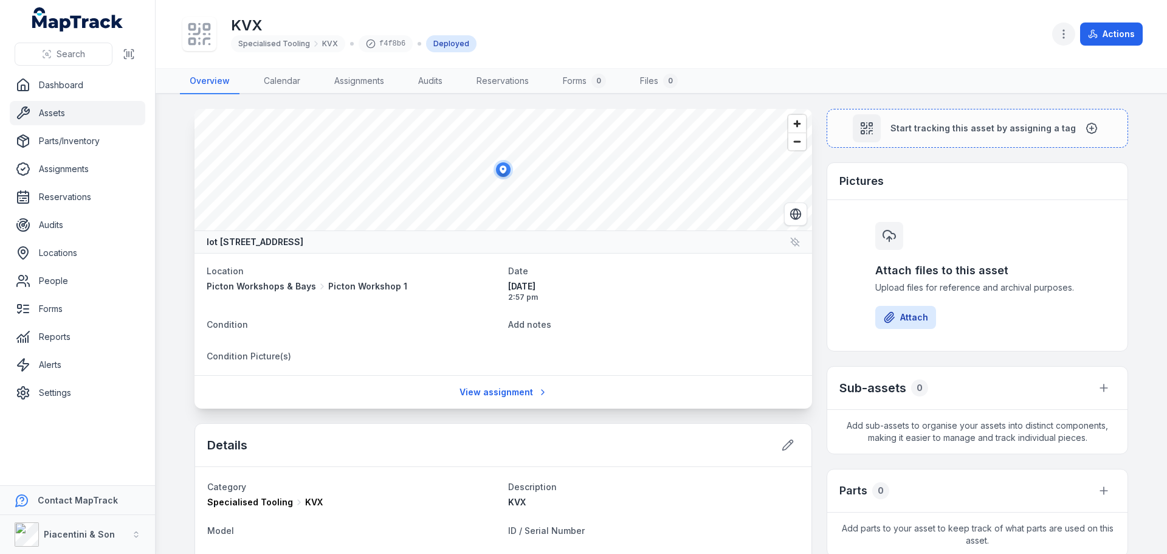
click at [1063, 43] on button "button" at bounding box center [1063, 33] width 23 height 23
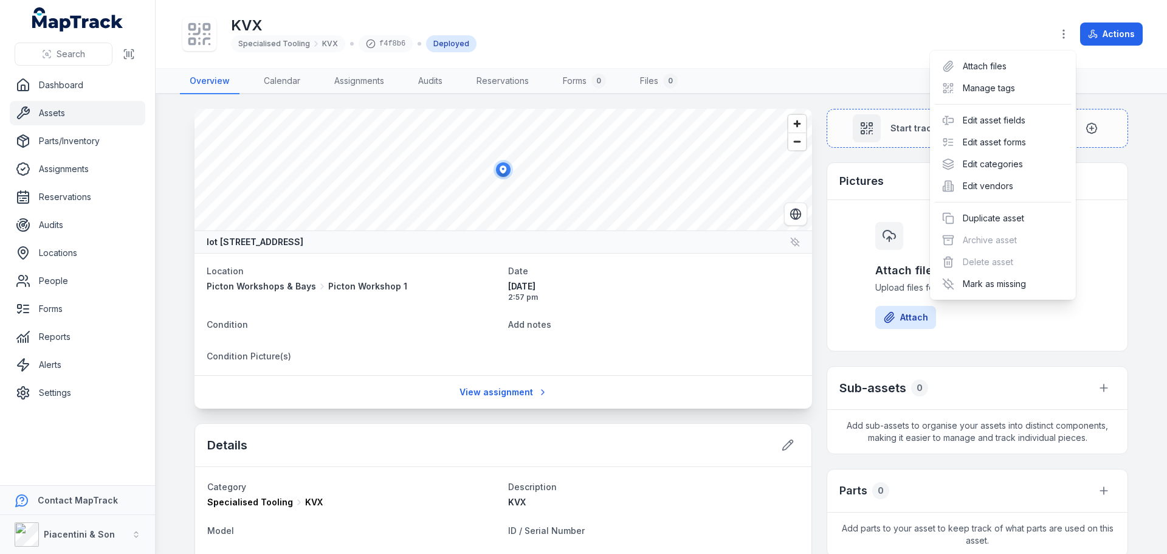
click at [941, 35] on div "KVX Specialised Tooling KVX f4f8b6 Deployed Actions" at bounding box center [661, 34] width 963 height 58
